Goal: Task Accomplishment & Management: Use online tool/utility

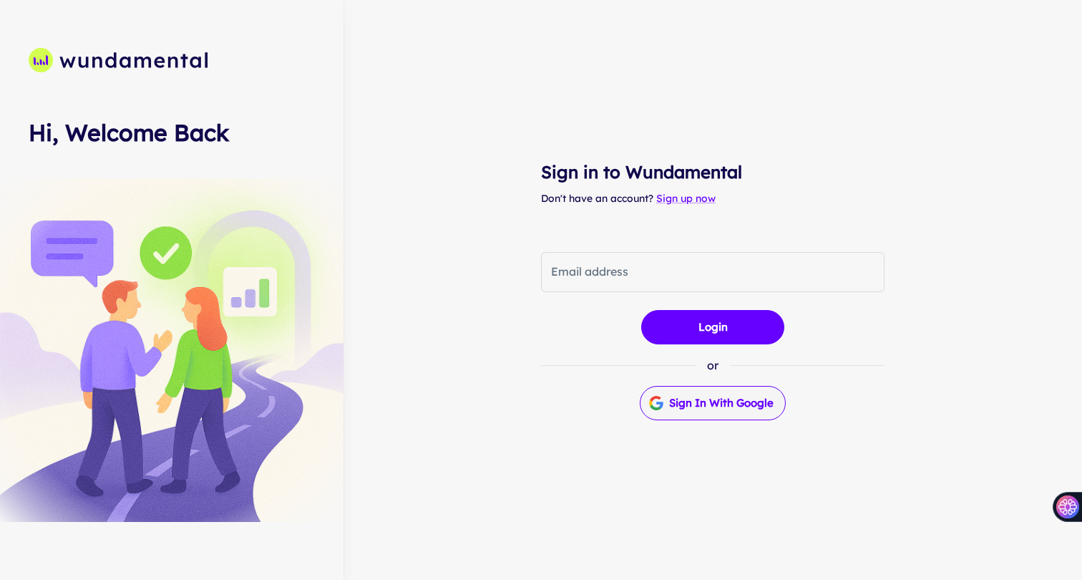
click at [678, 401] on button "Sign in with Google" at bounding box center [713, 403] width 146 height 34
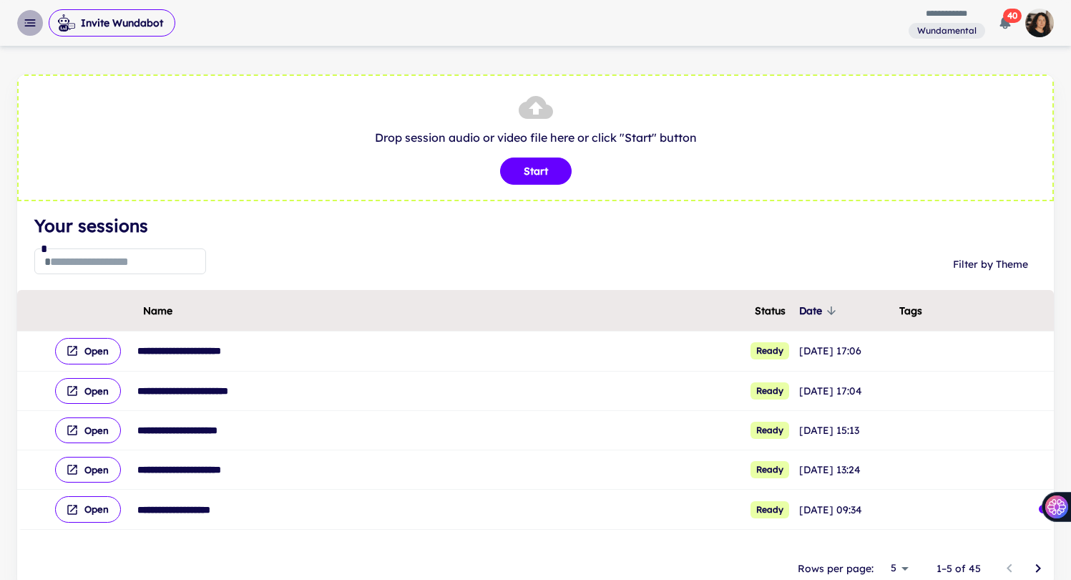
click at [36, 26] on icon "button" at bounding box center [30, 23] width 14 height 14
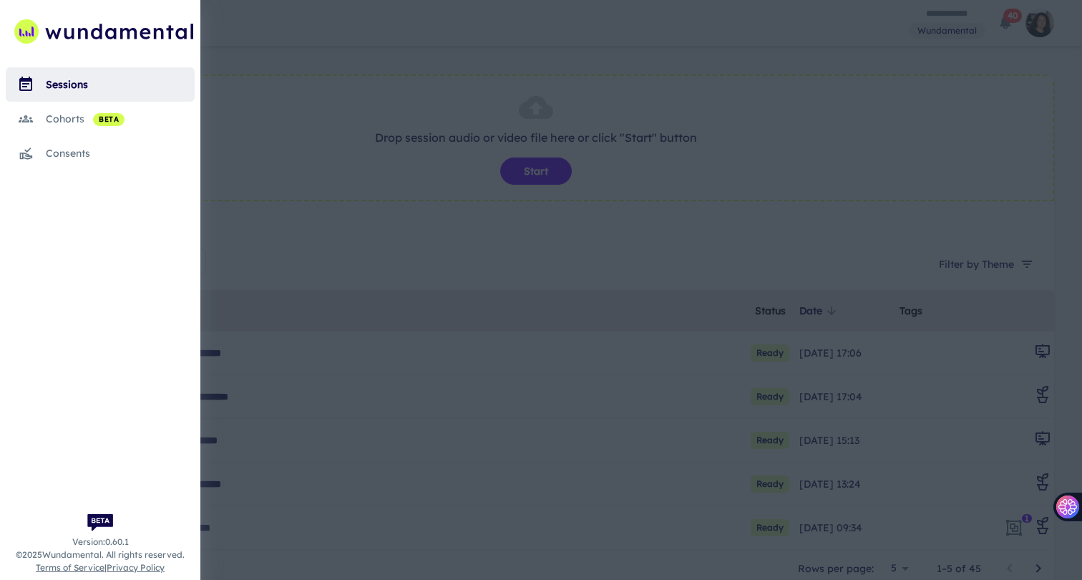
click at [47, 122] on div "cohorts beta" at bounding box center [120, 119] width 149 height 16
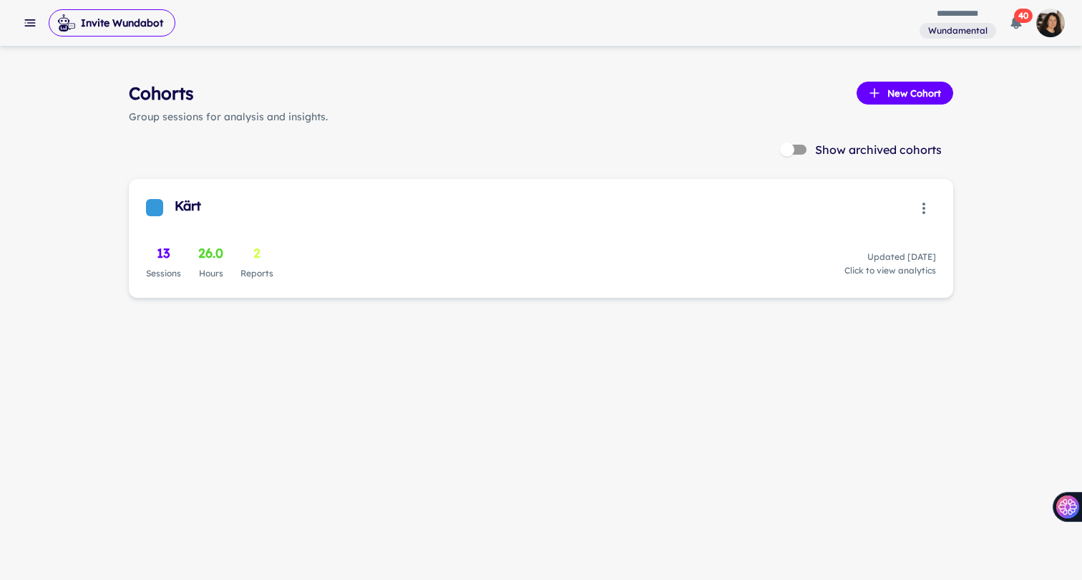
click at [922, 206] on icon "button" at bounding box center [923, 208] width 17 height 17
click at [947, 235] on li "Modify" at bounding box center [989, 239] width 154 height 26
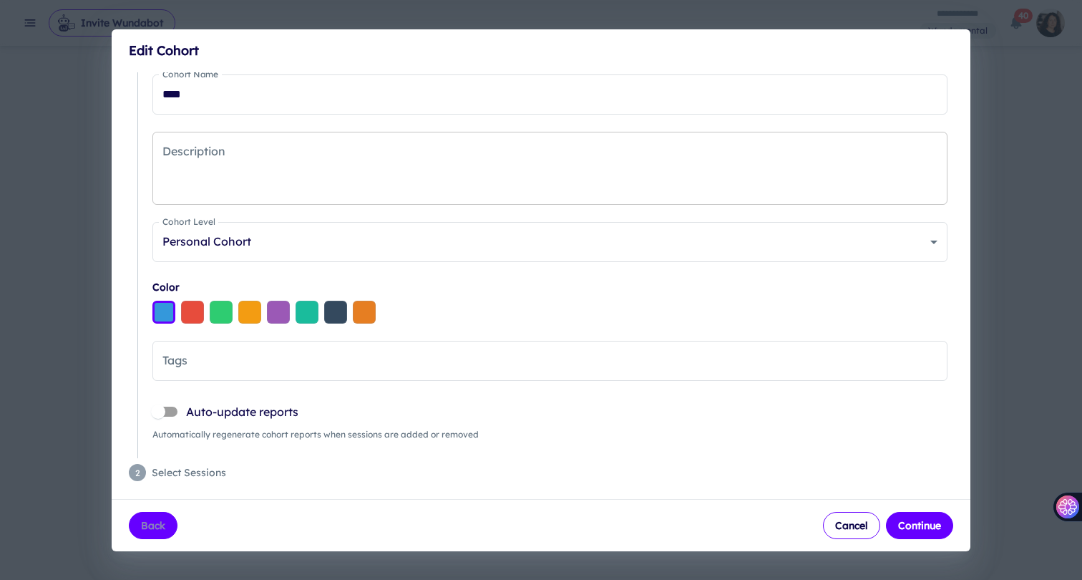
scroll to position [40, 0]
click at [177, 468] on span "Select Sessions" at bounding box center [552, 470] width 801 height 16
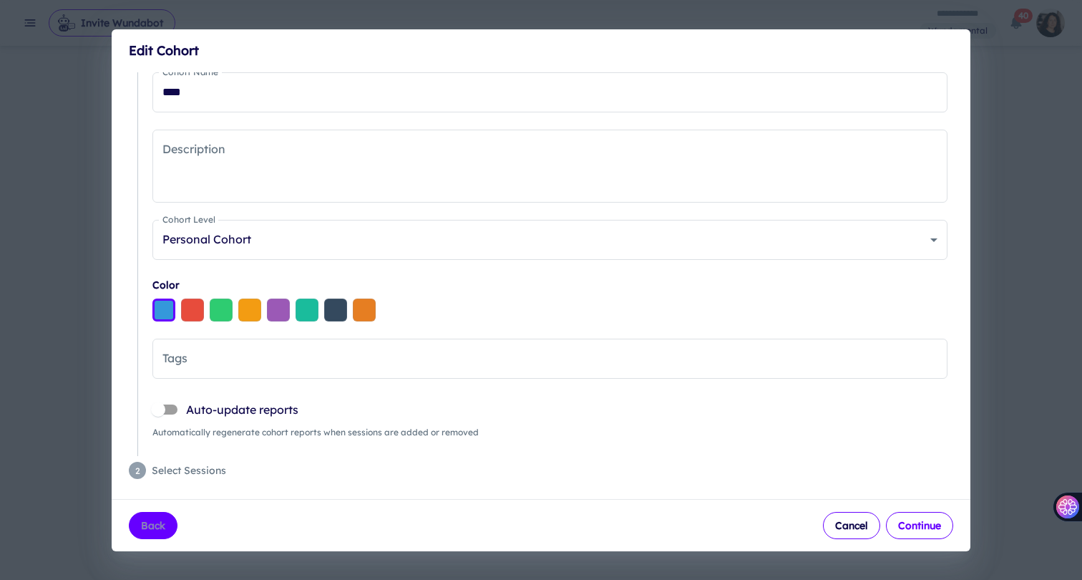
click at [929, 529] on button "Continue" at bounding box center [919, 525] width 67 height 27
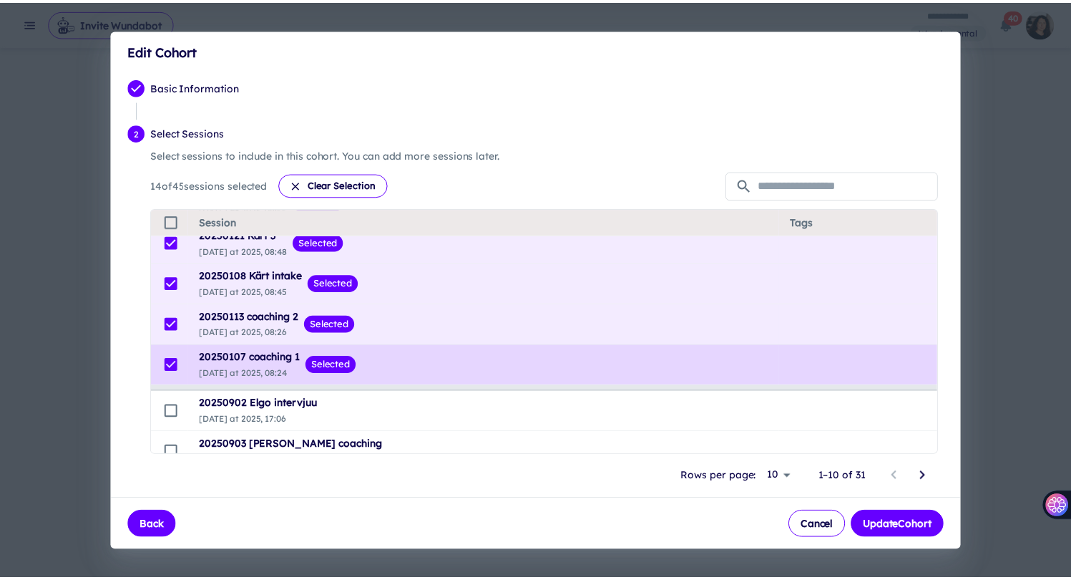
scroll to position [0, 0]
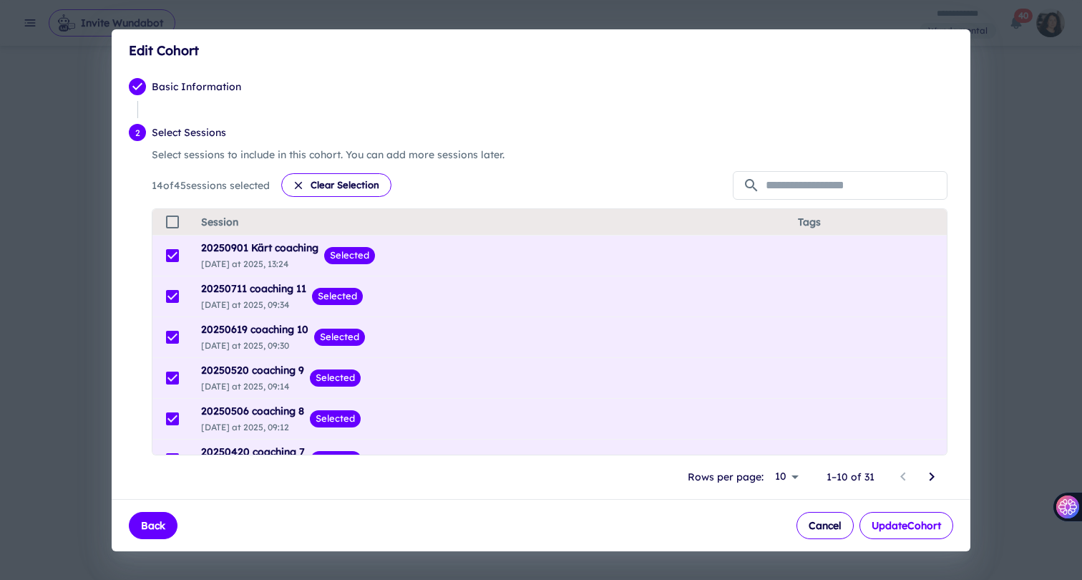
click at [907, 520] on button "Update Cohort" at bounding box center [906, 525] width 94 height 27
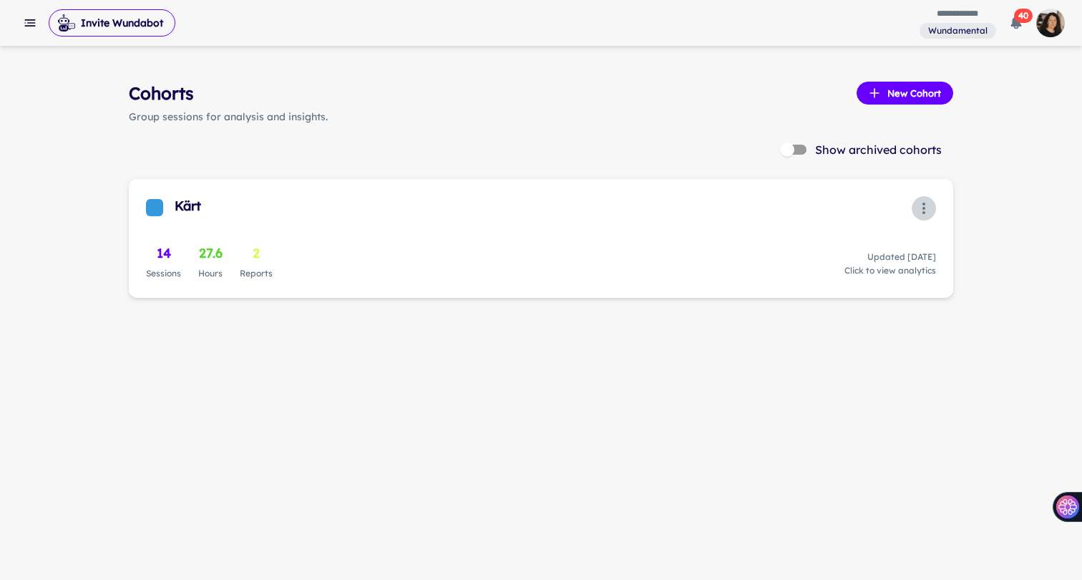
click at [919, 211] on icon "button" at bounding box center [923, 208] width 17 height 17
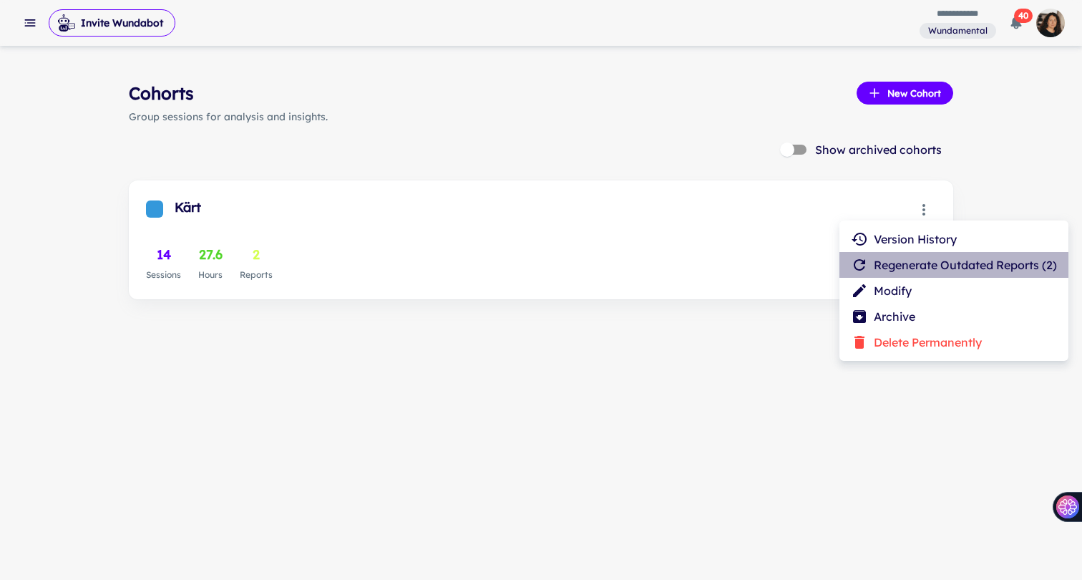
click at [917, 265] on li "Regenerate Outdated Reports ( 2 )" at bounding box center [953, 265] width 229 height 26
click at [889, 265] on li "Regenerate Outdated Reports ( 2 )" at bounding box center [953, 265] width 229 height 26
click at [710, 264] on div at bounding box center [541, 290] width 1082 height 580
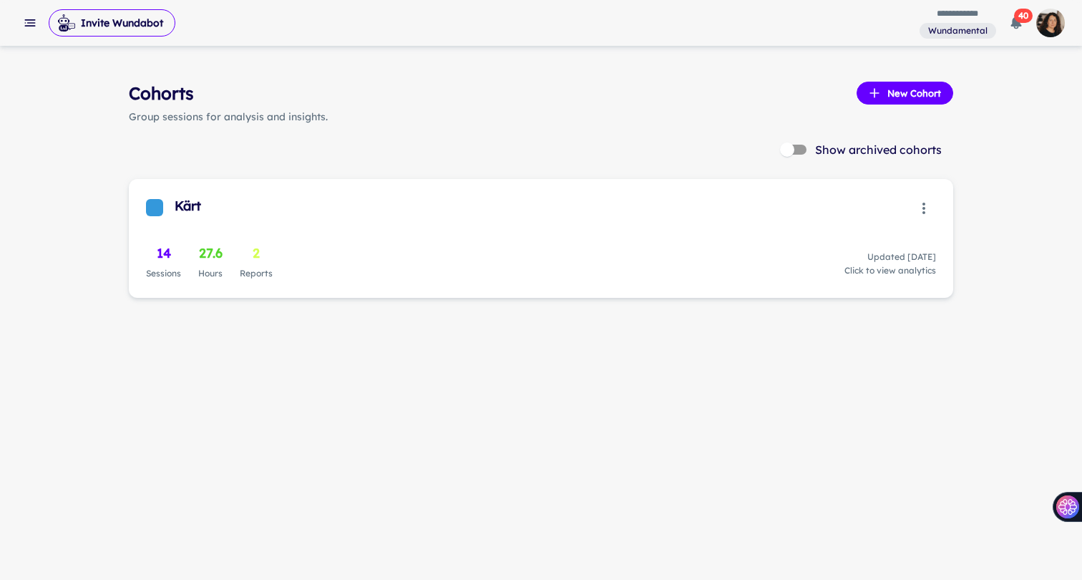
click at [594, 247] on div "14 Sessions 27.6 Hours 2 Reports Updated [DATE] Click to view analytics" at bounding box center [541, 261] width 790 height 37
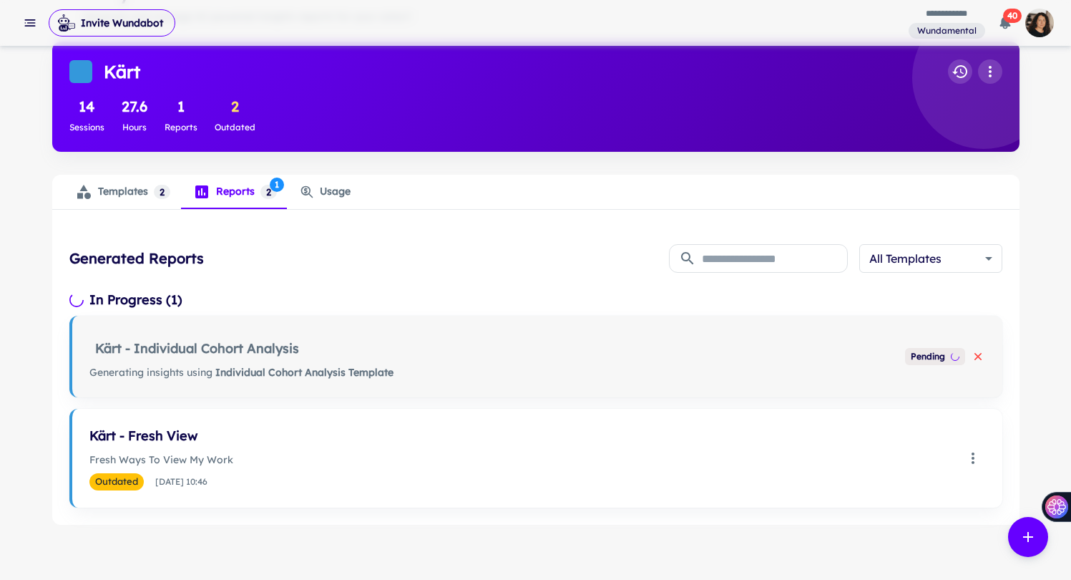
scroll to position [103, 0]
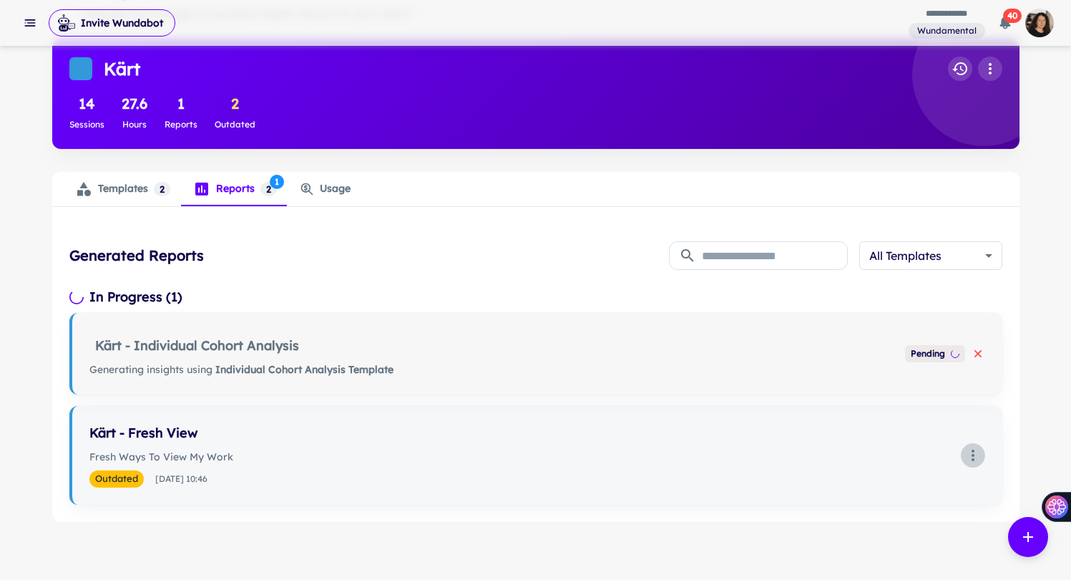
click at [970, 456] on icon "Select report: Kärt - Fresh View" at bounding box center [973, 455] width 17 height 17
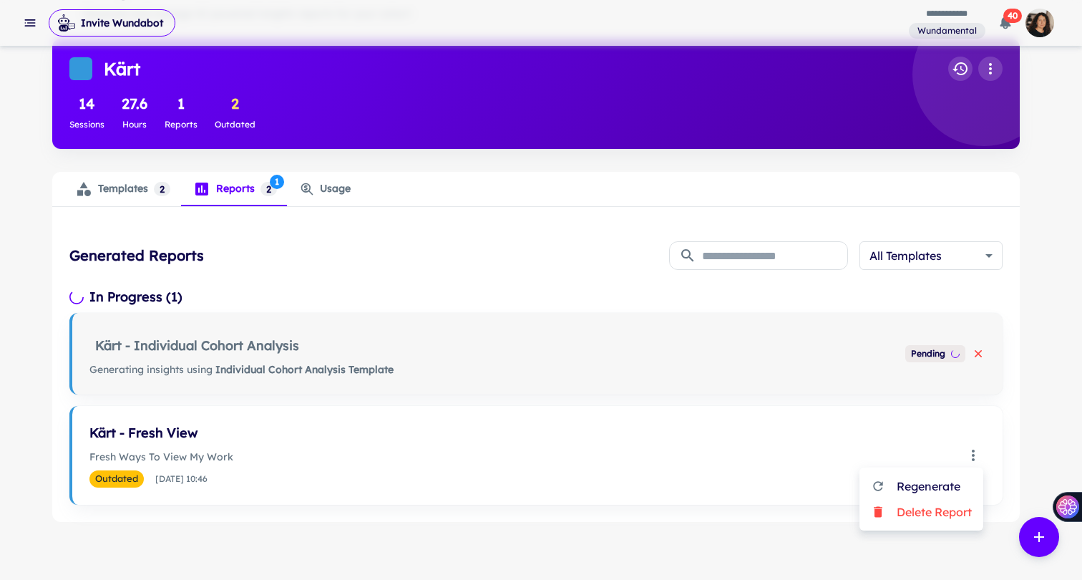
click at [957, 479] on span "Regenerate" at bounding box center [934, 485] width 75 height 17
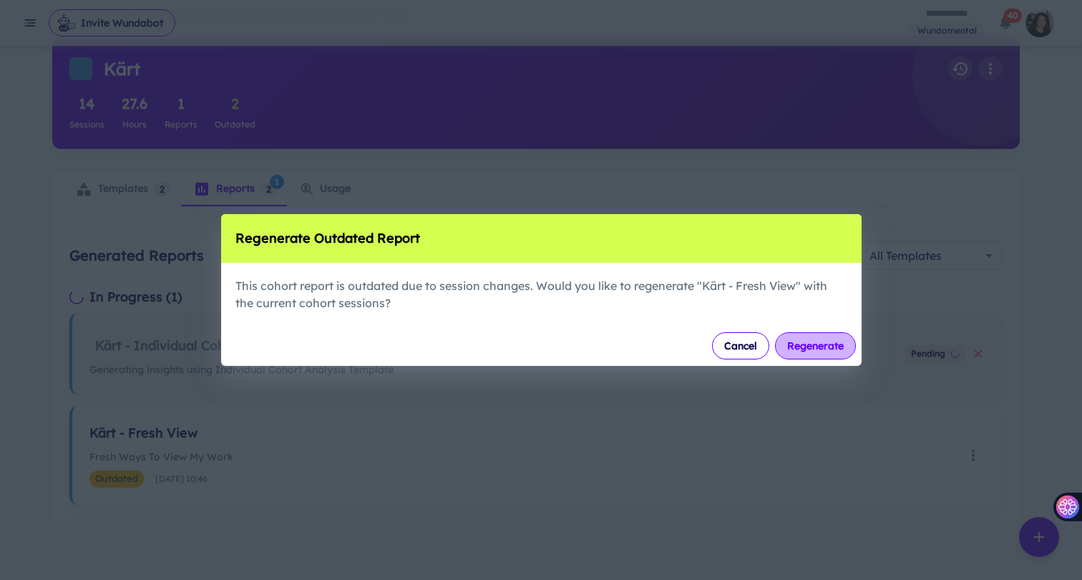
click at [825, 351] on button "Regenerate" at bounding box center [815, 345] width 81 height 27
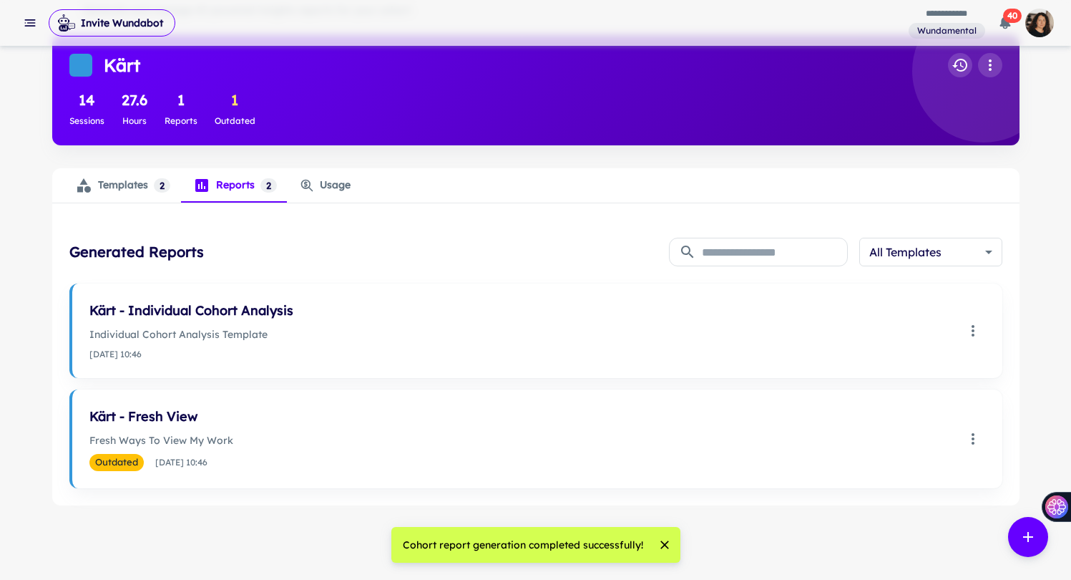
scroll to position [102, 0]
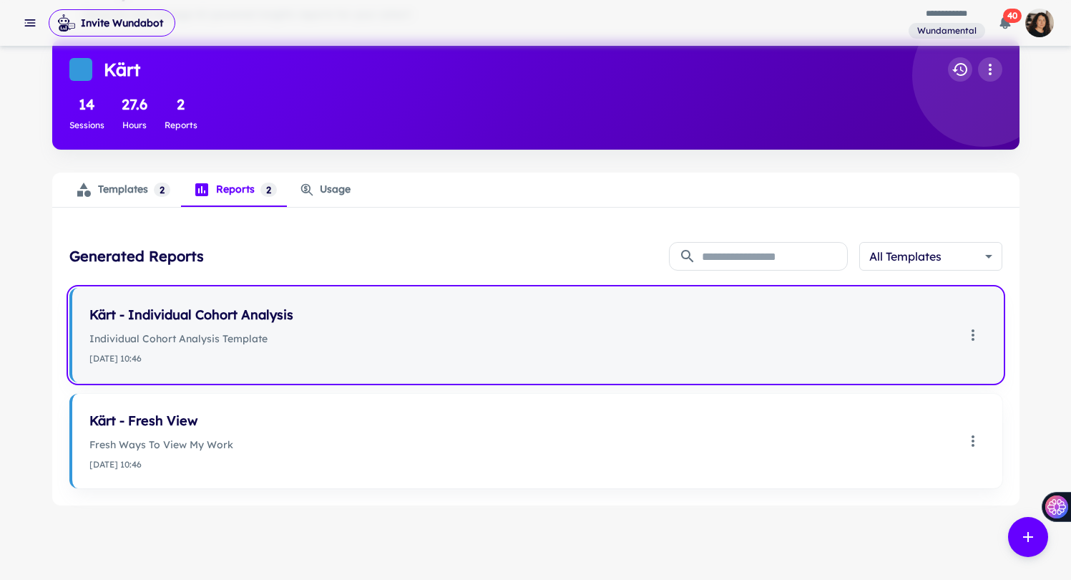
click at [278, 318] on h6 "Kärt - Individual Cohort Analysis" at bounding box center [522, 315] width 866 height 20
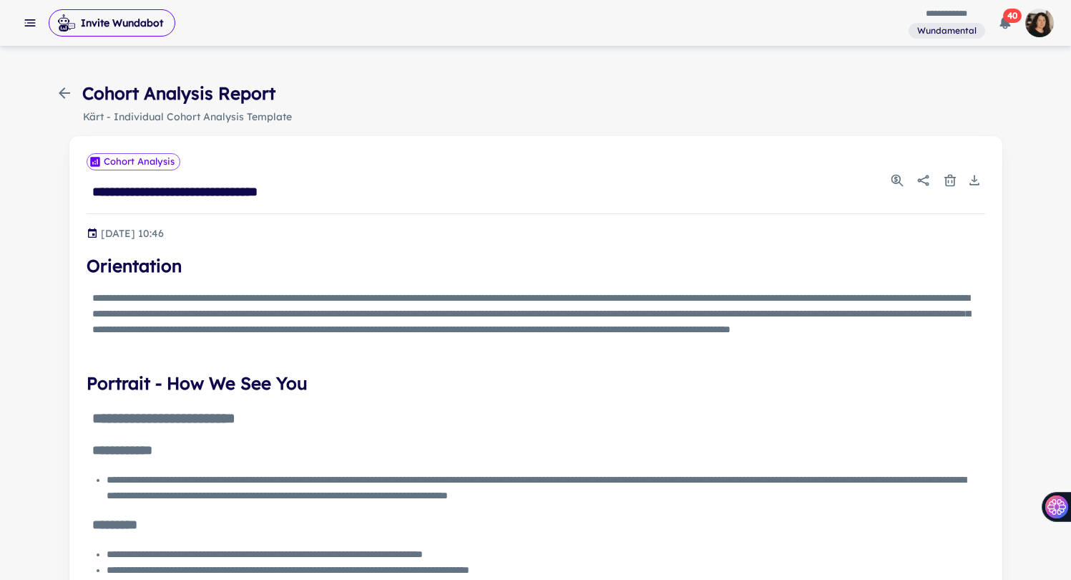
click at [58, 93] on icon "button" at bounding box center [64, 92] width 17 height 17
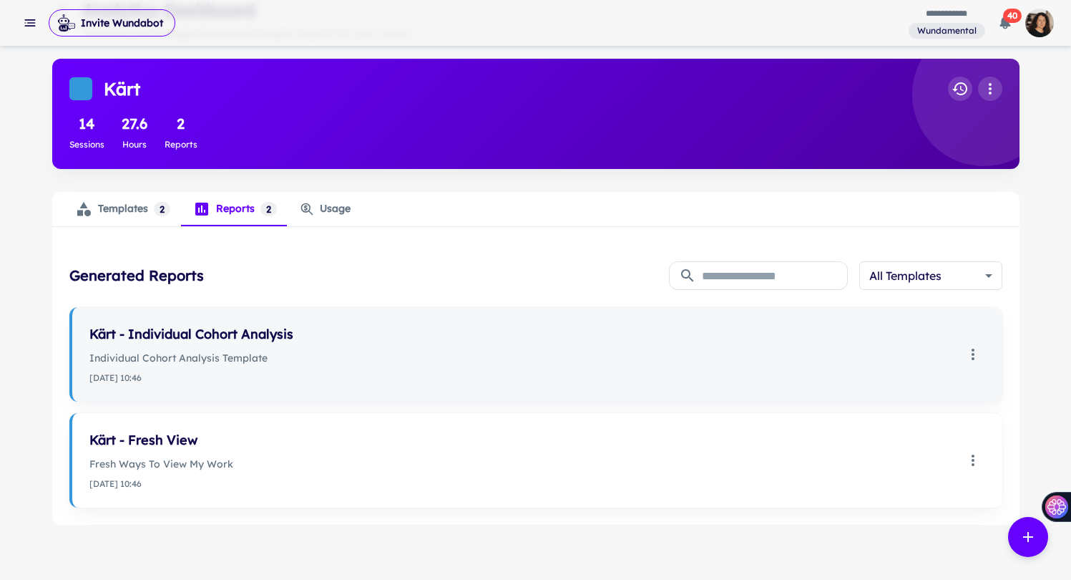
scroll to position [101, 0]
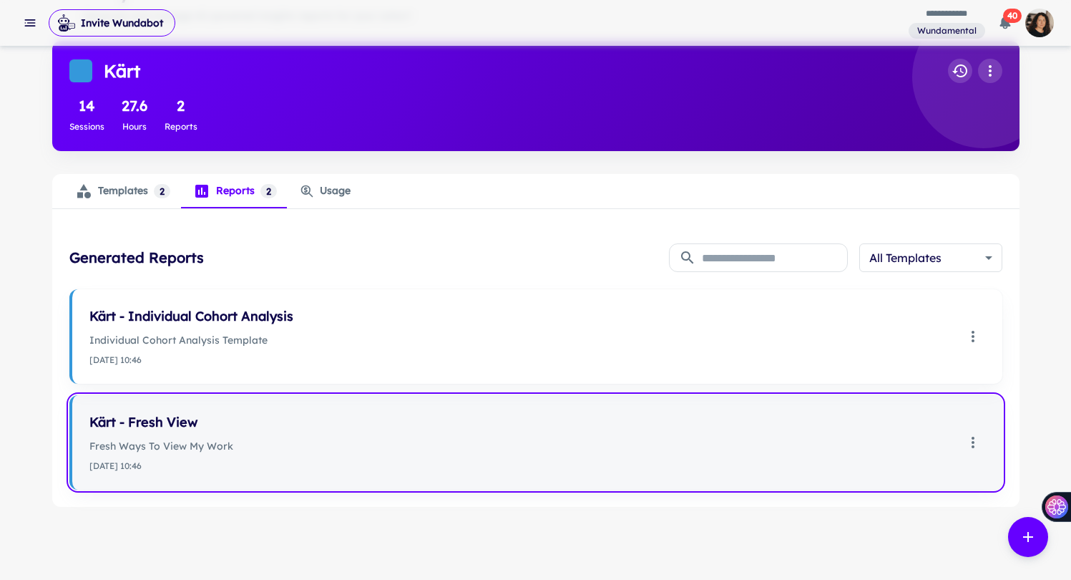
click at [200, 424] on h6 "Kärt - Fresh View" at bounding box center [522, 422] width 866 height 20
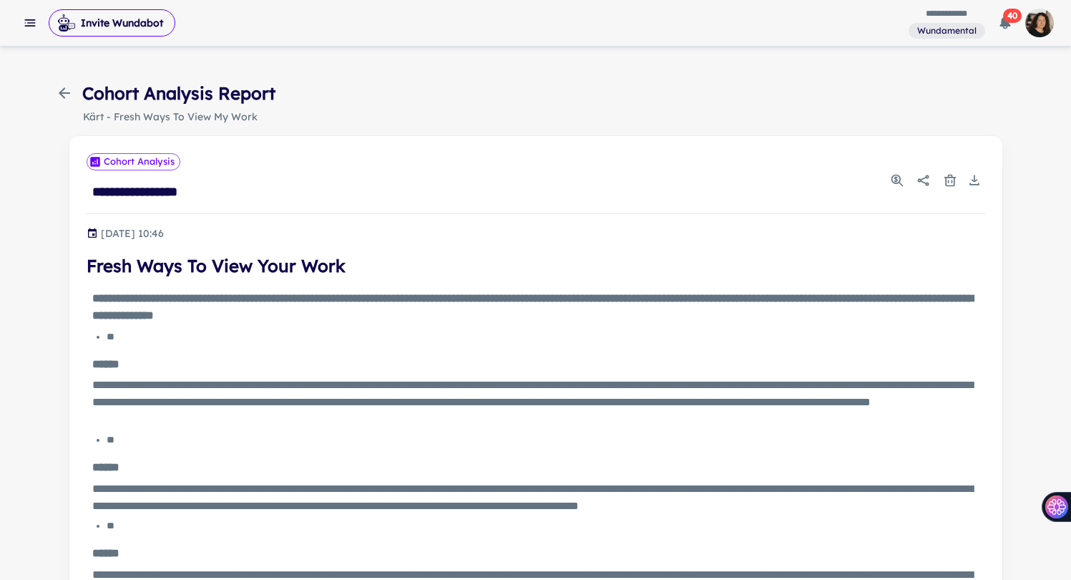
click at [65, 89] on icon "button" at bounding box center [64, 92] width 17 height 17
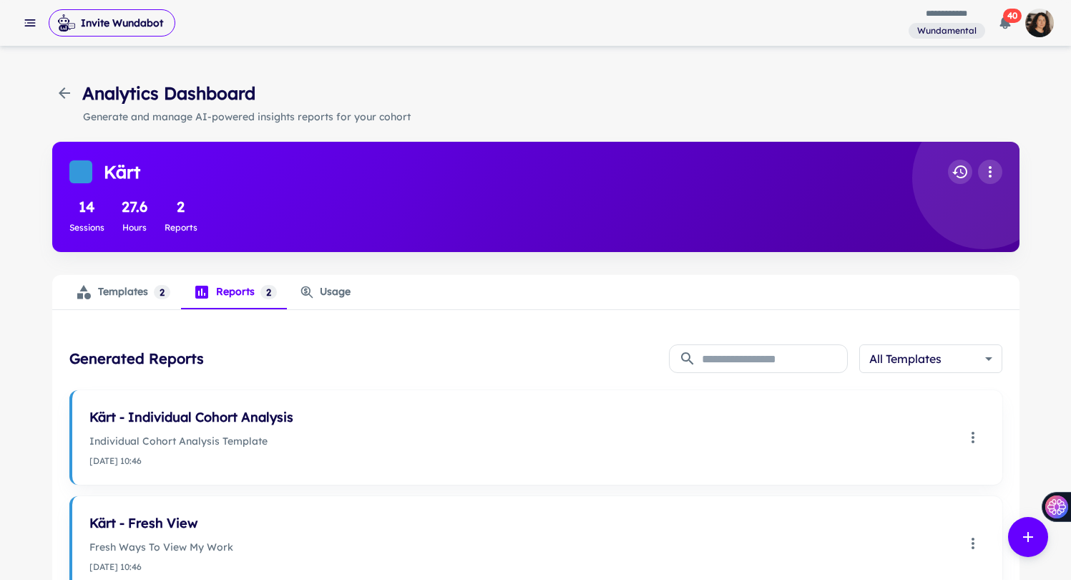
click at [140, 288] on div "Templates 2" at bounding box center [122, 291] width 95 height 17
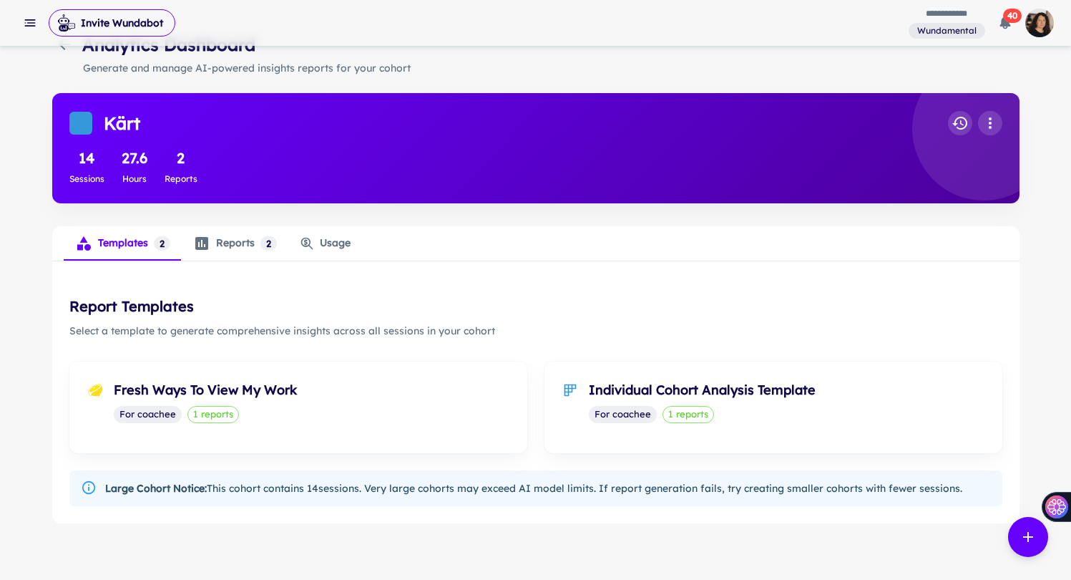
scroll to position [67, 0]
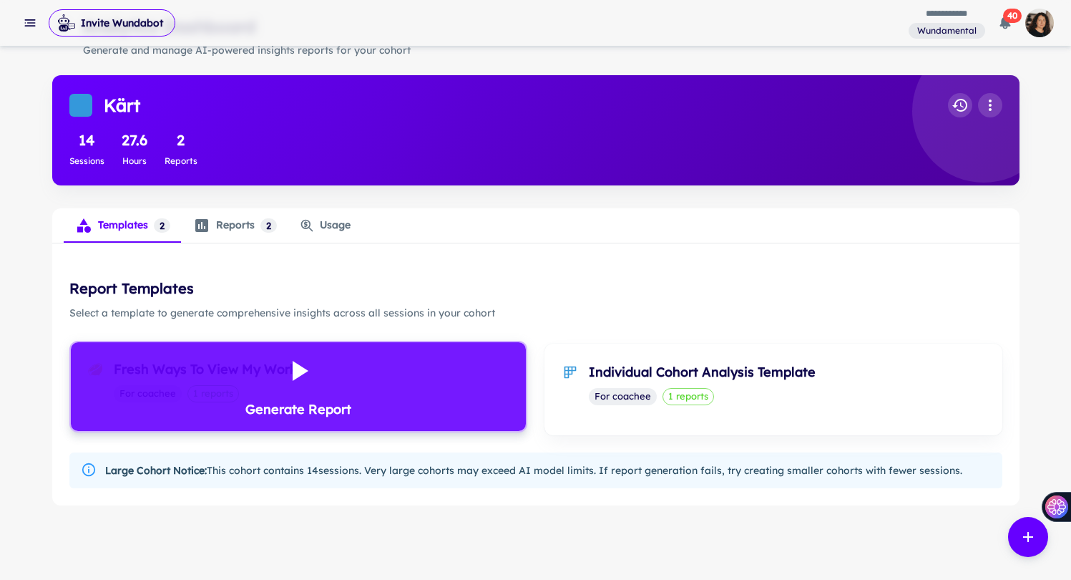
click at [270, 407] on h6 "Generate Report" at bounding box center [298, 409] width 106 height 20
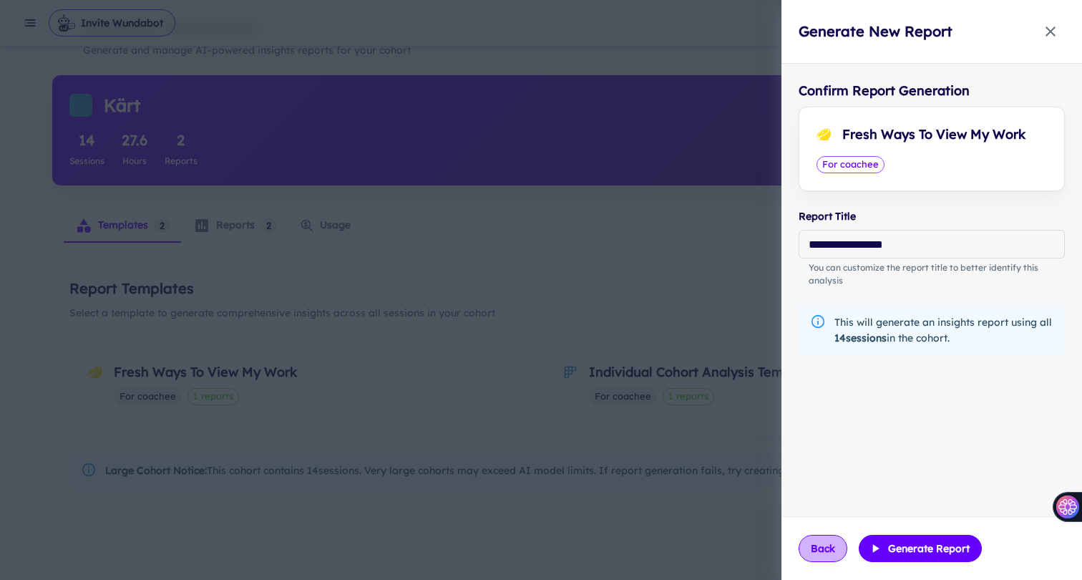
click at [826, 550] on button "Back" at bounding box center [823, 548] width 49 height 27
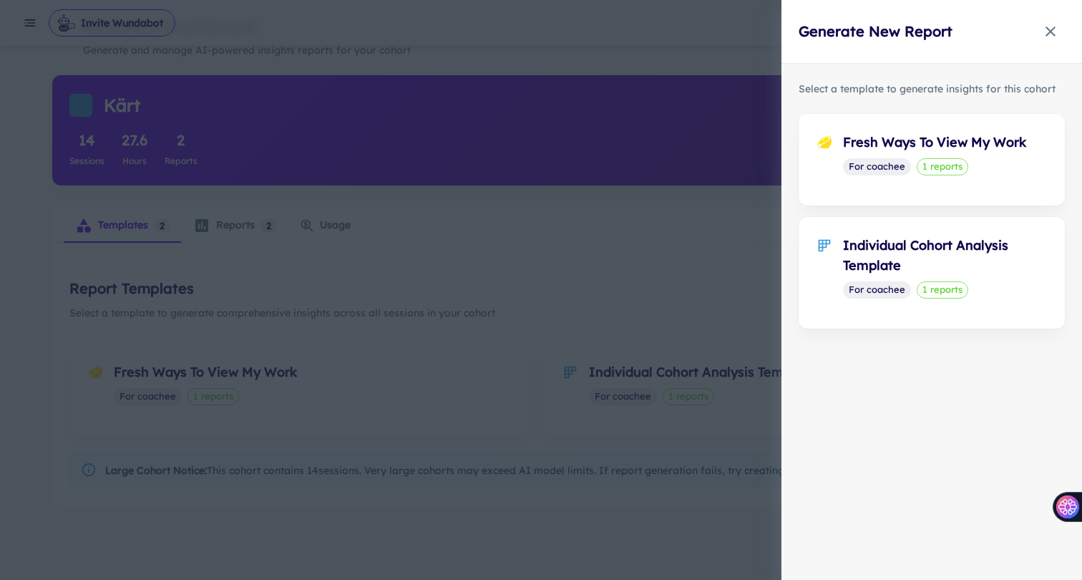
click at [1050, 27] on icon "button" at bounding box center [1050, 31] width 17 height 17
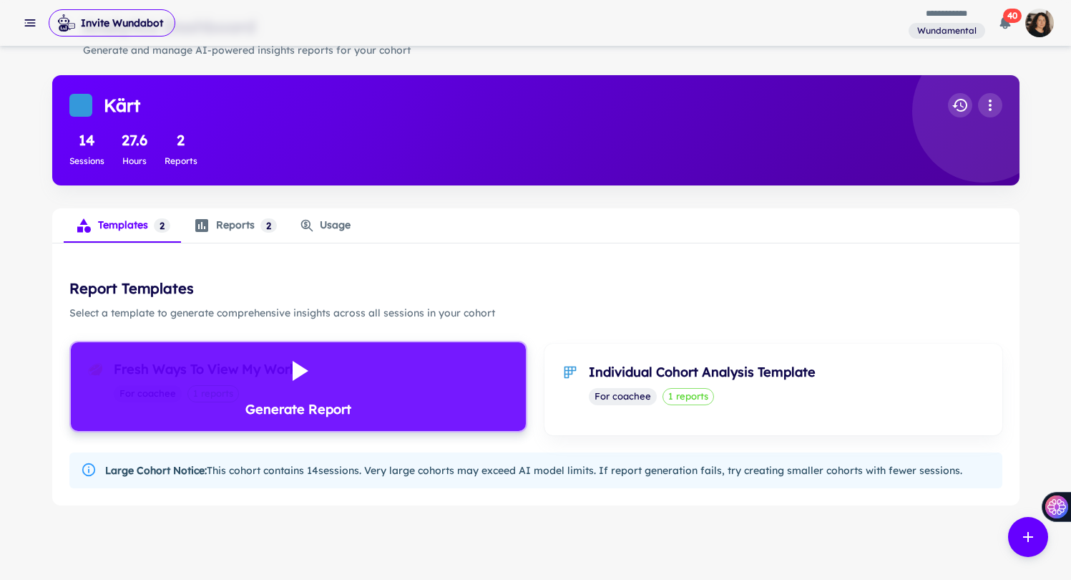
click at [346, 381] on div "Generate Report" at bounding box center [298, 386] width 106 height 66
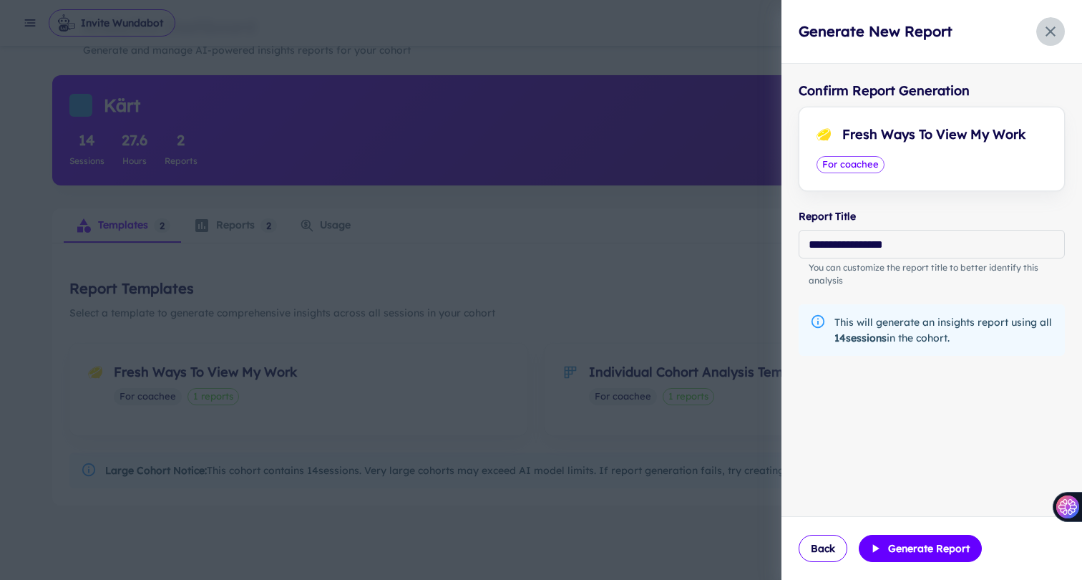
click at [1050, 35] on icon "button" at bounding box center [1050, 31] width 17 height 17
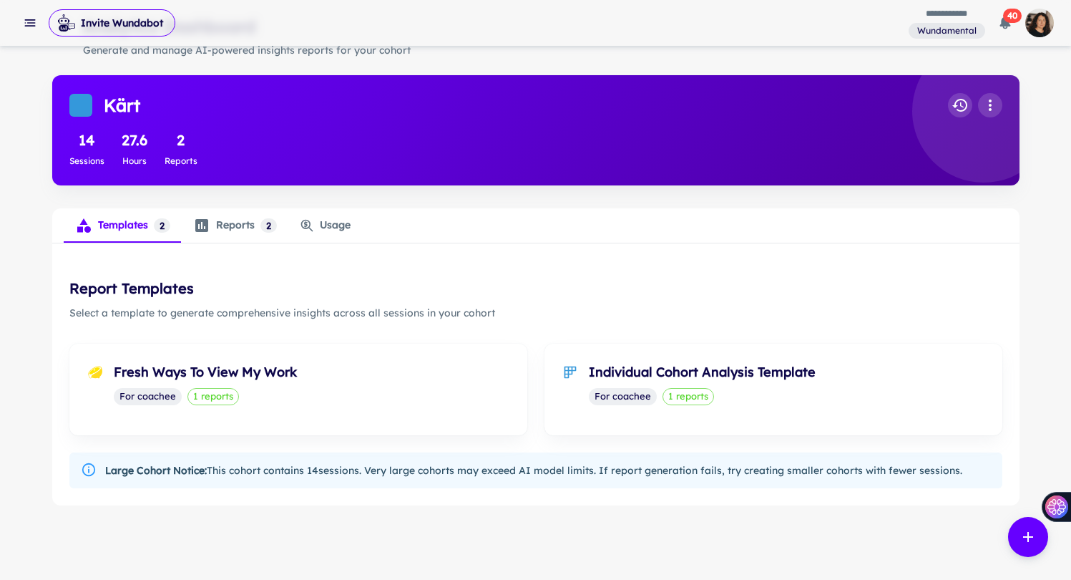
click at [240, 226] on div "Reports 2 0" at bounding box center [235, 225] width 84 height 17
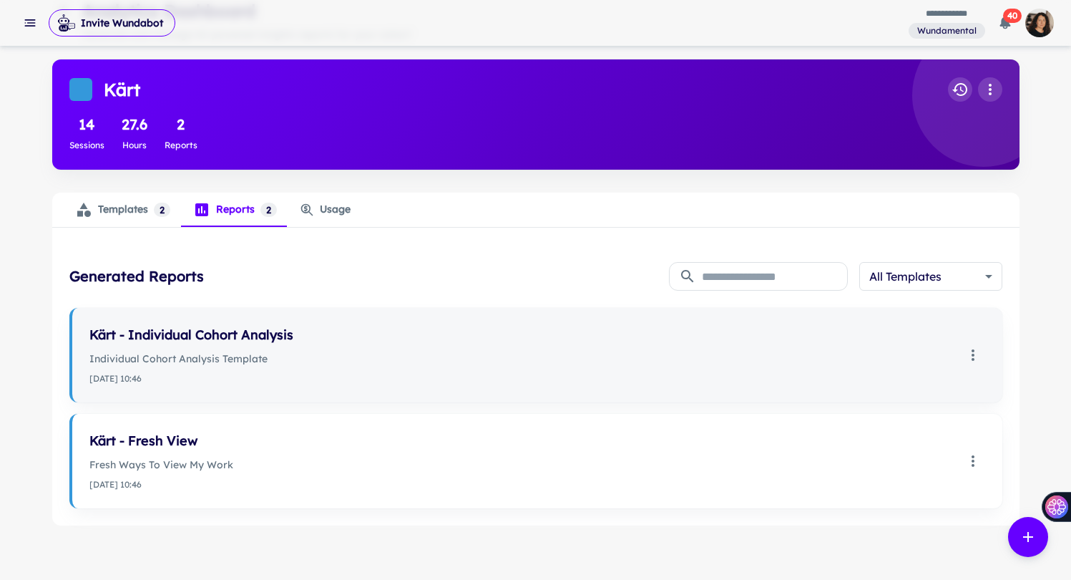
scroll to position [86, 0]
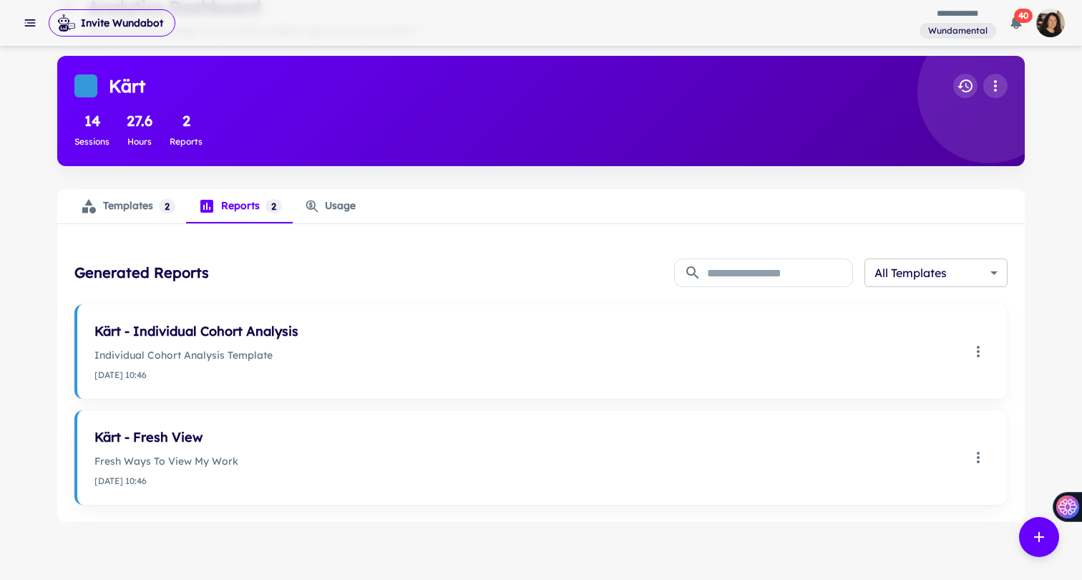
click at [931, 273] on body "**********" at bounding box center [541, 204] width 1082 height 580
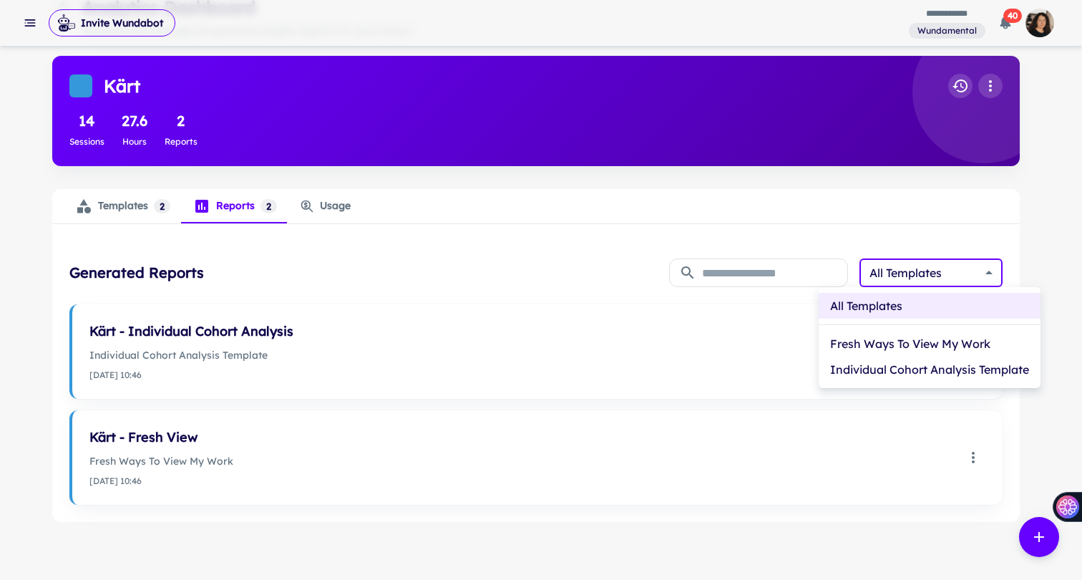
click at [689, 341] on div at bounding box center [541, 290] width 1082 height 580
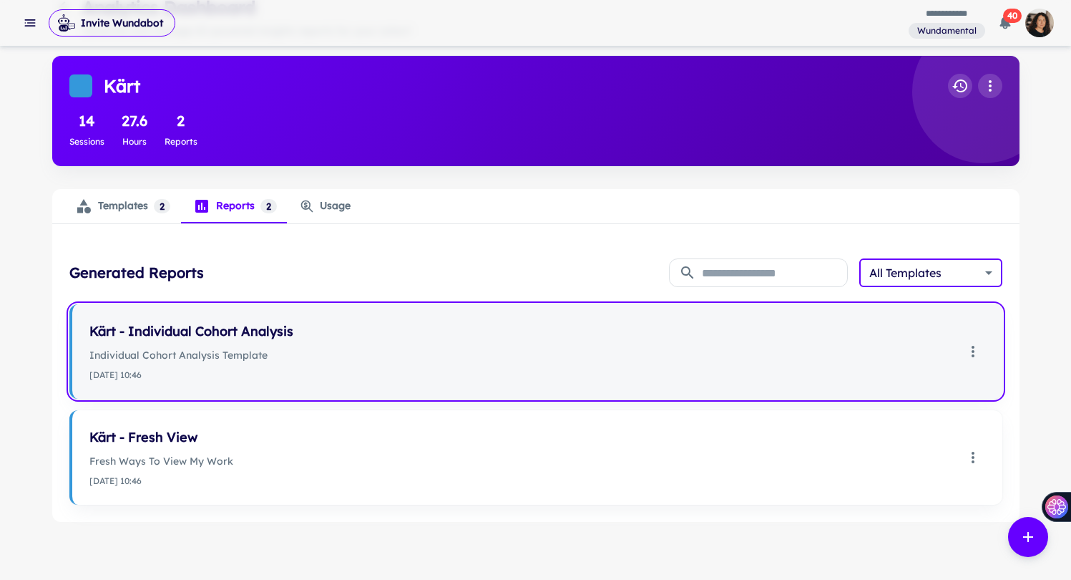
click at [676, 343] on div "Kärt - Individual Cohort Analysis Individual Cohort Analysis Template [DATE] 10…" at bounding box center [522, 351] width 866 height 60
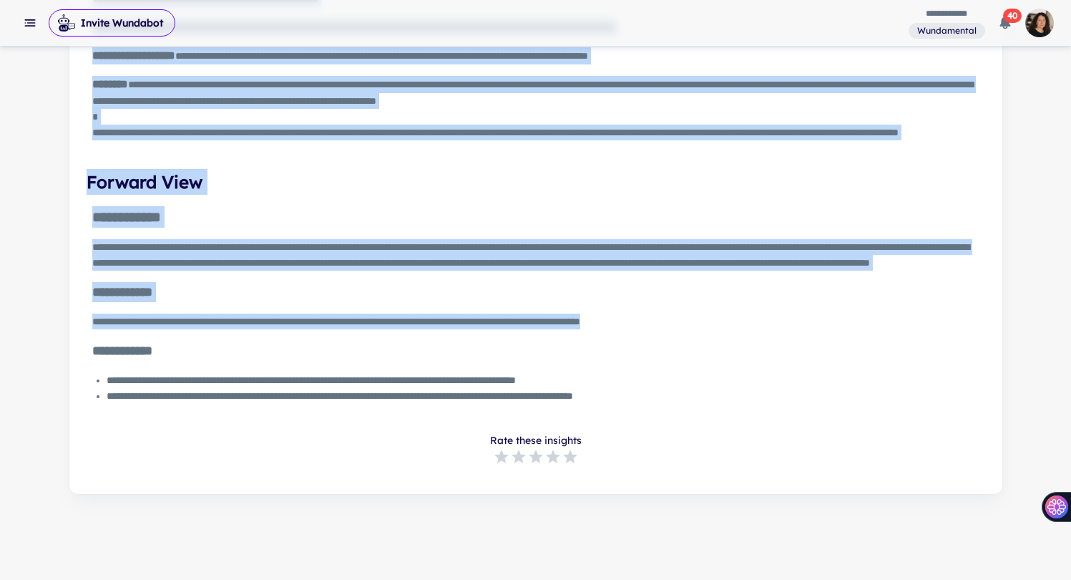
scroll to position [2653, 0]
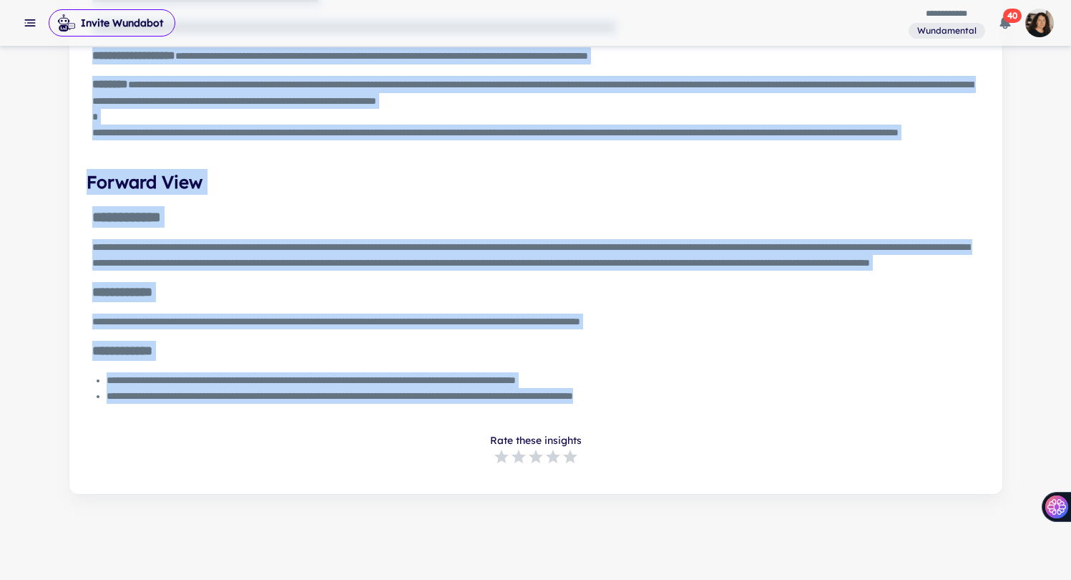
drag, startPoint x: 93, startPoint y: 154, endPoint x: 749, endPoint y: 473, distance: 729.7
copy div "**********"
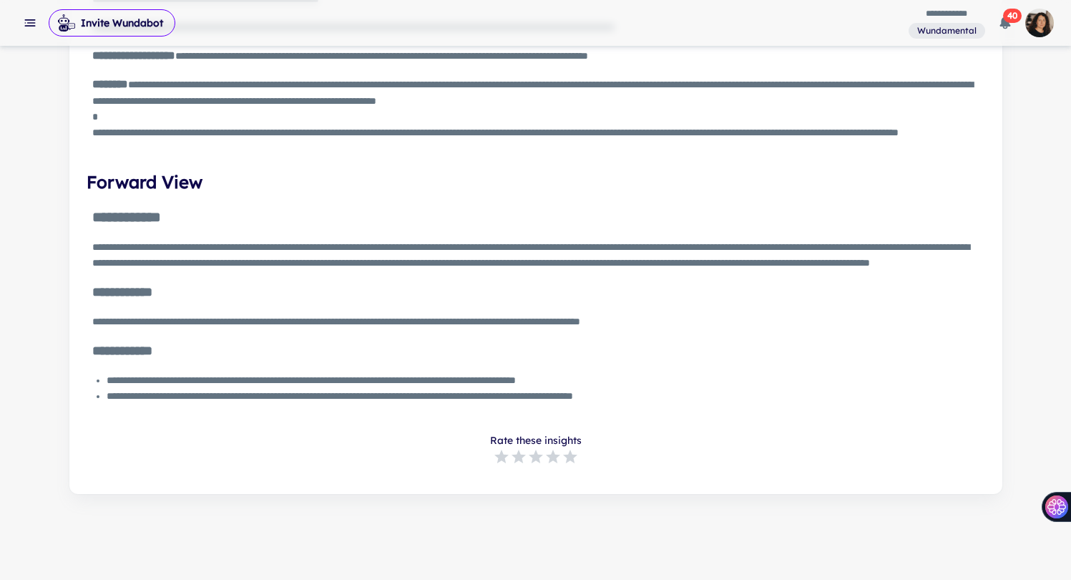
click at [838, 404] on div "**********" at bounding box center [533, 304] width 882 height 197
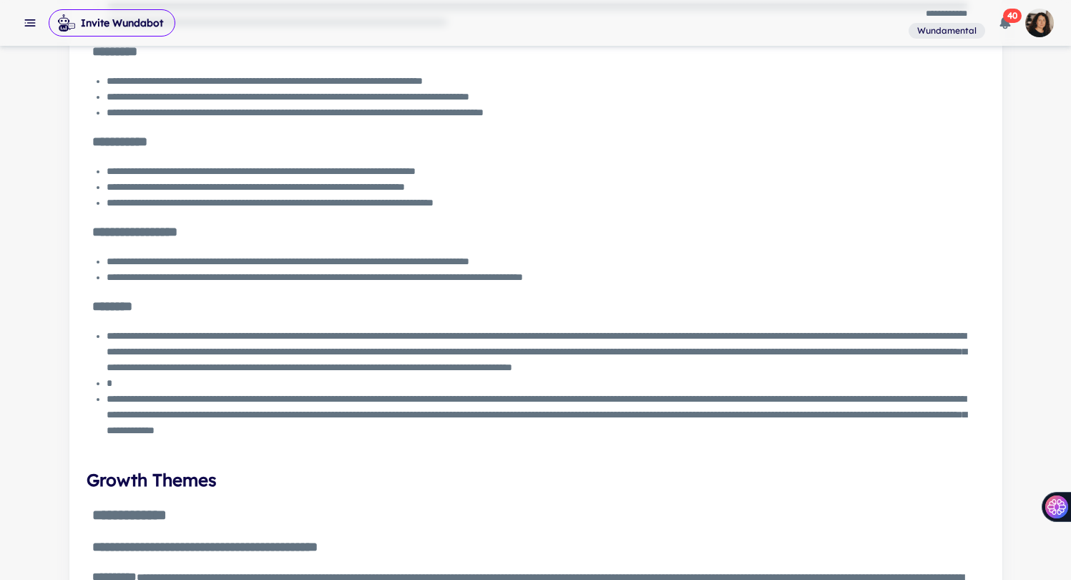
scroll to position [0, 0]
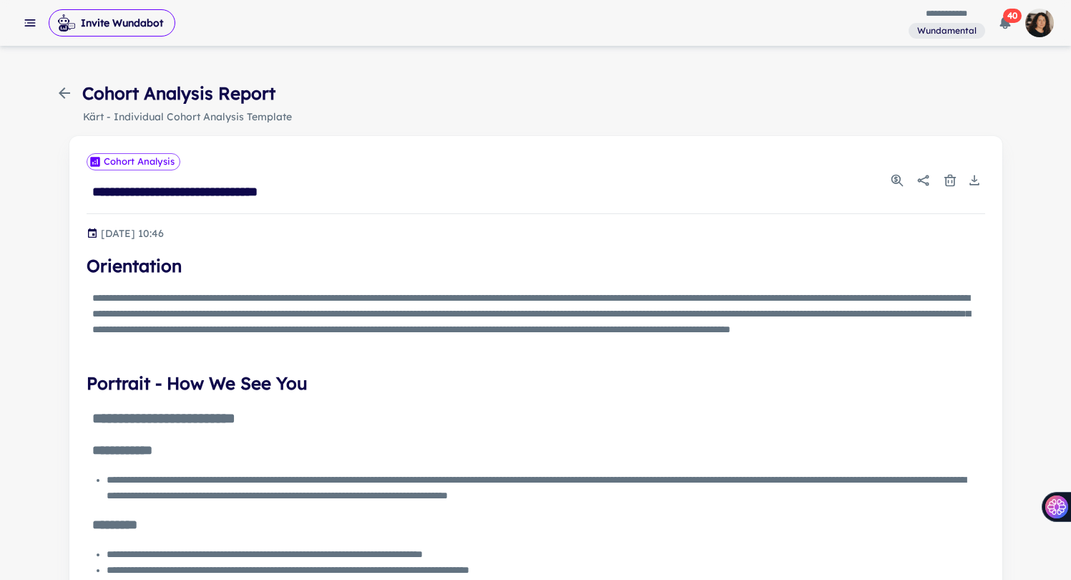
click at [59, 92] on icon "button" at bounding box center [64, 92] width 17 height 17
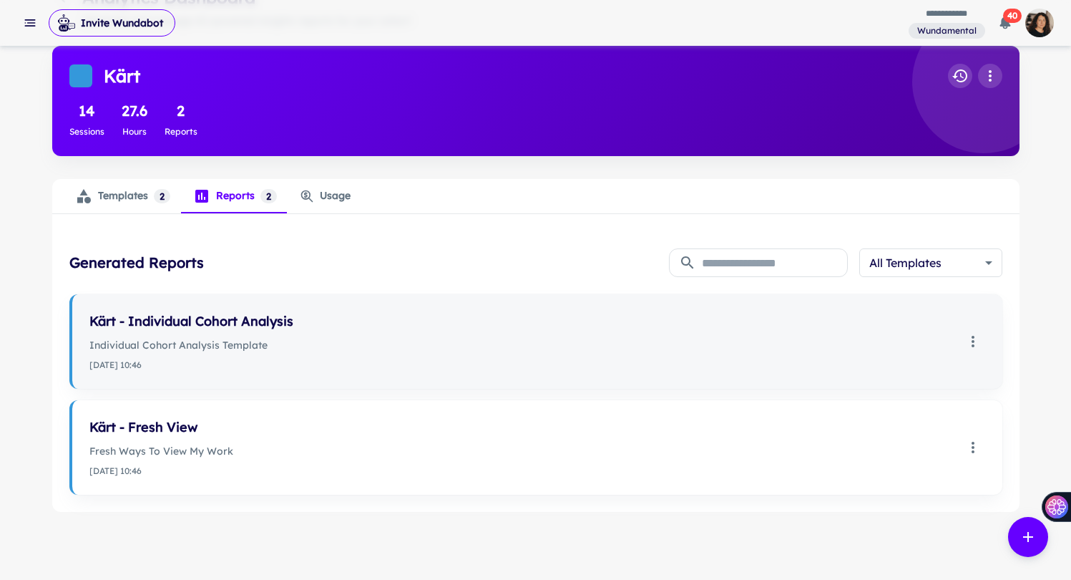
scroll to position [102, 0]
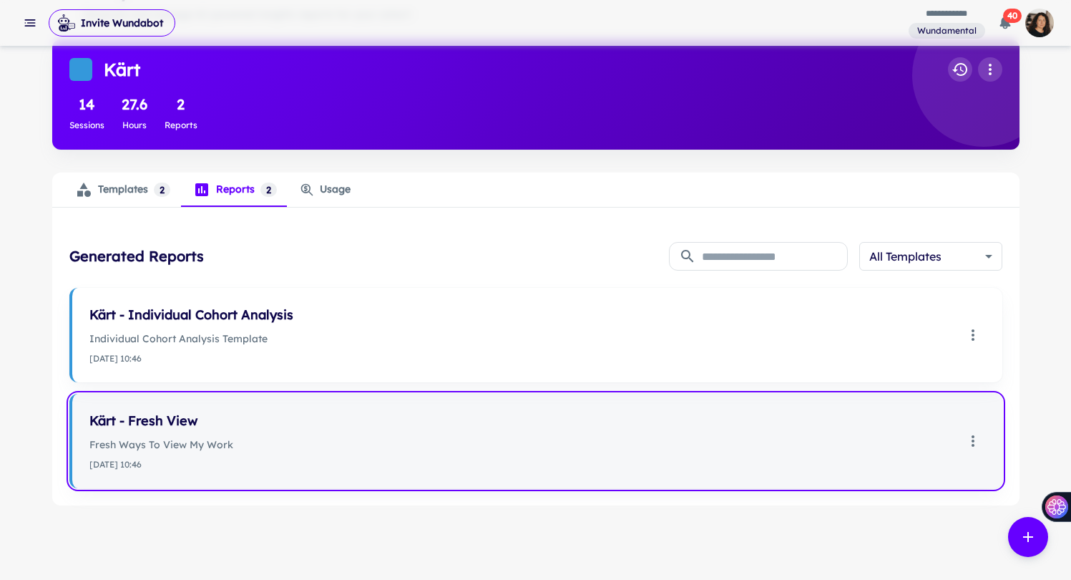
click at [378, 438] on p "Fresh Ways To View My Work" at bounding box center [522, 444] width 866 height 16
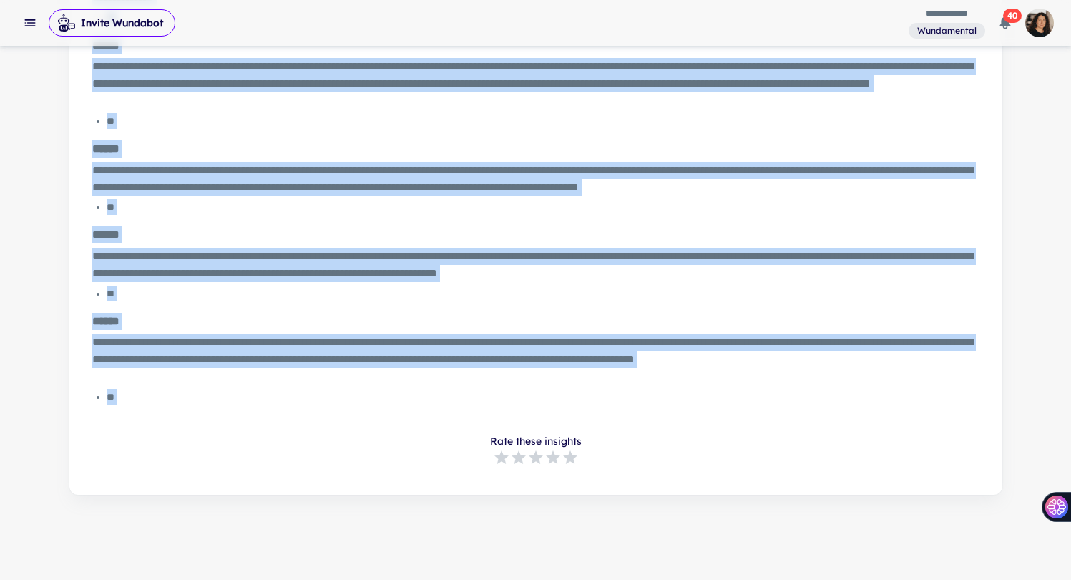
scroll to position [319, 0]
drag, startPoint x: 87, startPoint y: 210, endPoint x: 391, endPoint y: 433, distance: 376.3
click at [391, 433] on div "**********" at bounding box center [536, 146] width 899 height 637
copy div "**********"
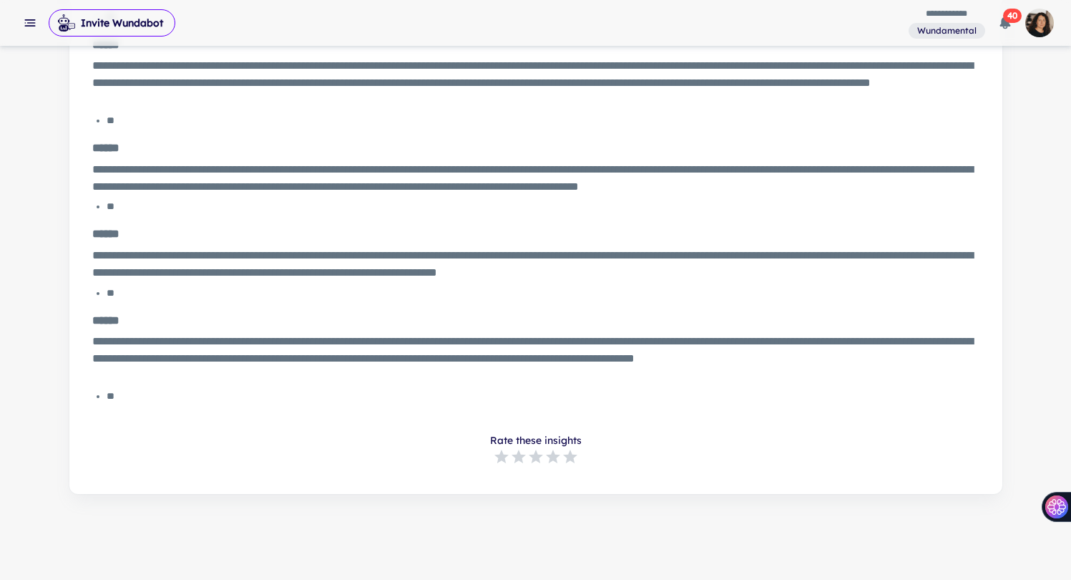
click at [361, 402] on div "**" at bounding box center [540, 396] width 867 height 16
